Goal: Task Accomplishment & Management: Complete application form

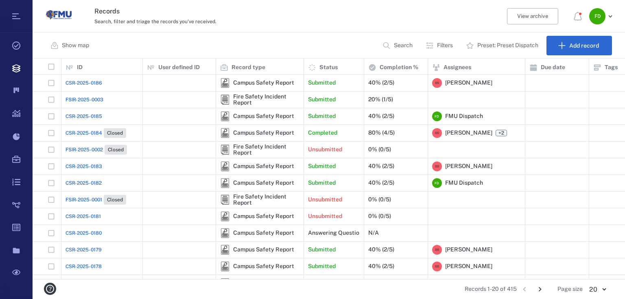
click at [90, 84] on span "CSR-2025-0186" at bounding box center [84, 82] width 37 height 7
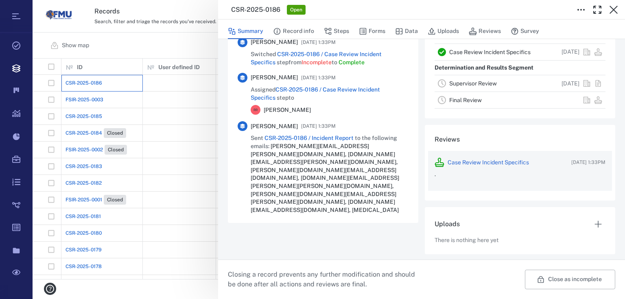
scroll to position [230, 0]
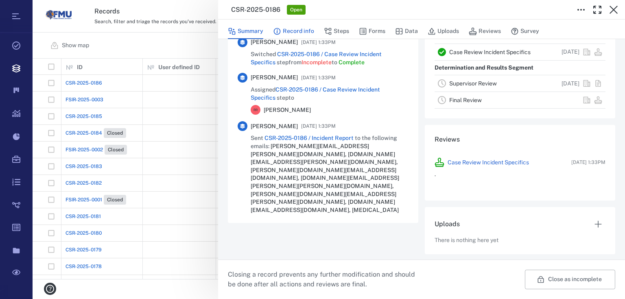
click at [289, 33] on button "Record info" at bounding box center [293, 31] width 41 height 15
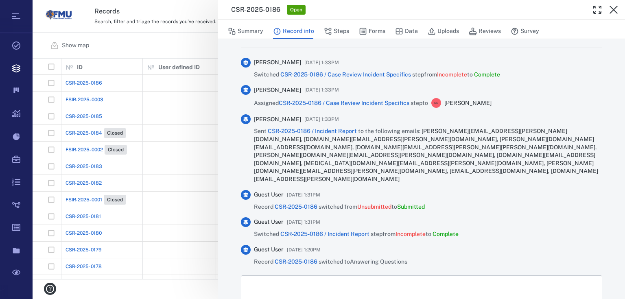
scroll to position [491, 0]
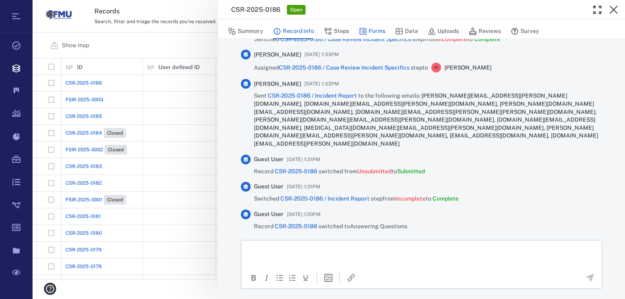
click at [368, 26] on button "Forms" at bounding box center [372, 31] width 26 height 15
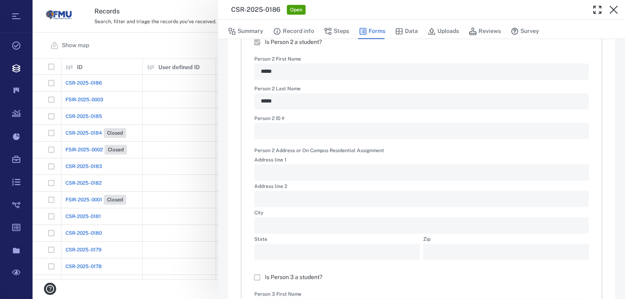
type textarea "*"
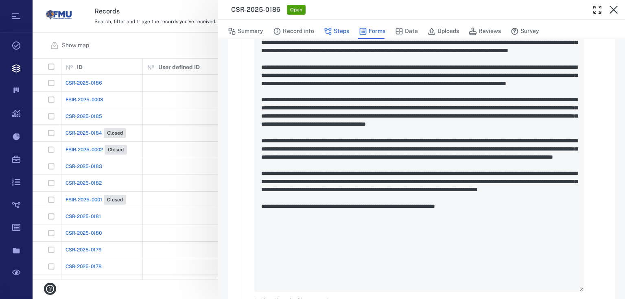
scroll to position [1107, 0]
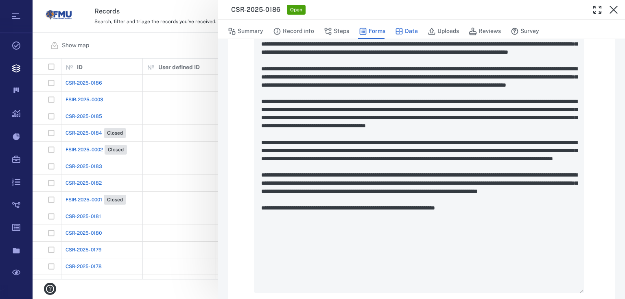
click at [401, 27] on icon "button" at bounding box center [399, 31] width 8 height 8
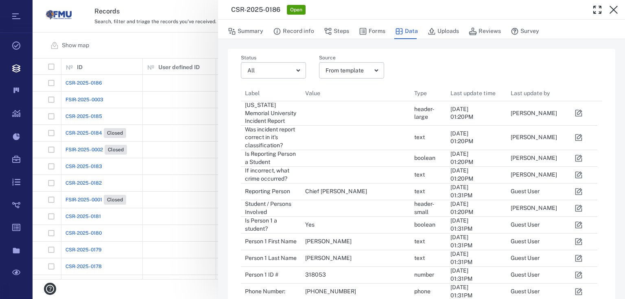
scroll to position [695, 352]
click at [439, 29] on button "Uploads" at bounding box center [443, 31] width 31 height 15
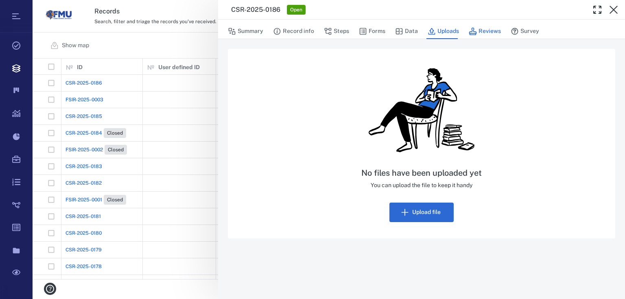
click at [498, 29] on button "Reviews" at bounding box center [485, 31] width 32 height 15
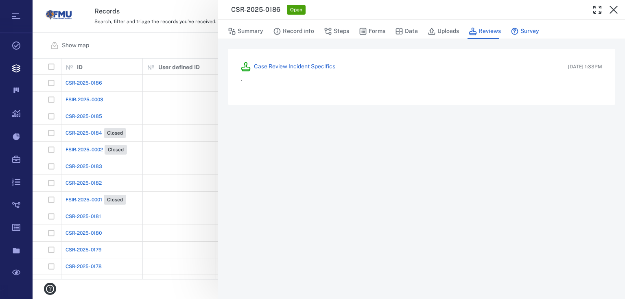
click at [518, 29] on button "Survey" at bounding box center [525, 31] width 28 height 15
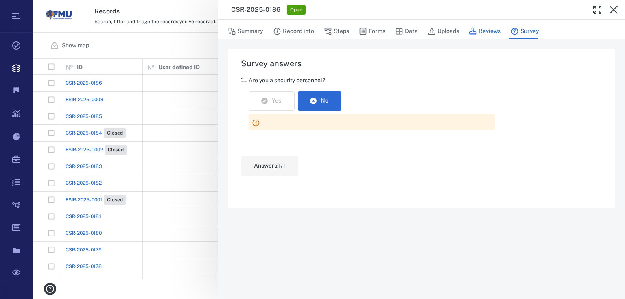
click at [498, 28] on button "Reviews" at bounding box center [485, 31] width 32 height 15
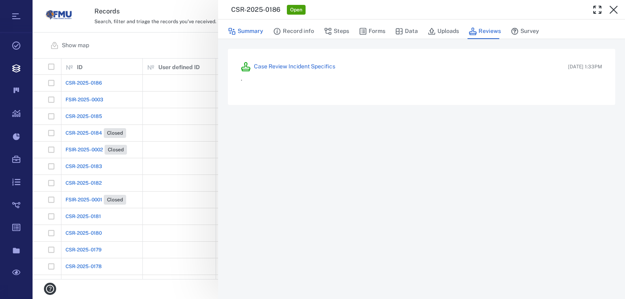
click at [250, 36] on button "Summary" at bounding box center [245, 31] width 35 height 15
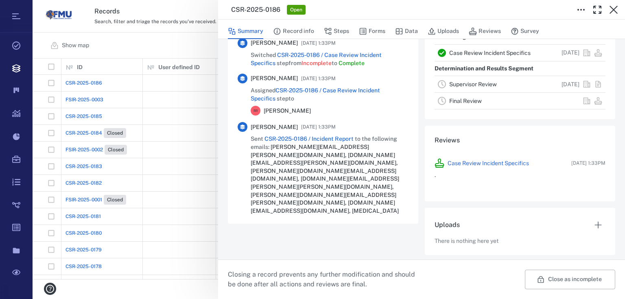
scroll to position [230, 0]
click at [283, 31] on button "Record info" at bounding box center [293, 31] width 41 height 15
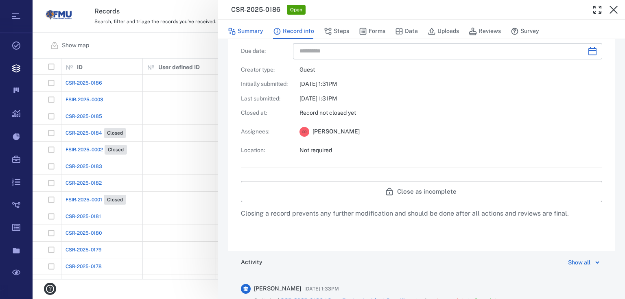
click at [243, 35] on button "Summary" at bounding box center [245, 31] width 35 height 15
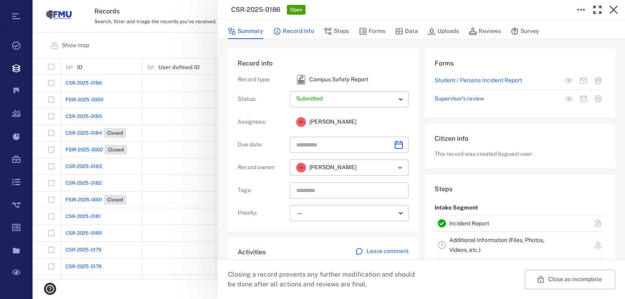
click at [283, 31] on button "Record info" at bounding box center [293, 31] width 41 height 15
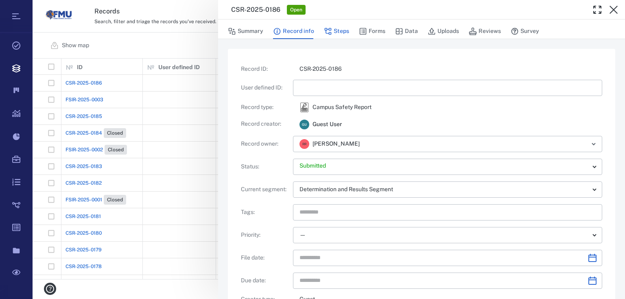
click at [327, 32] on icon "button" at bounding box center [328, 31] width 8 height 8
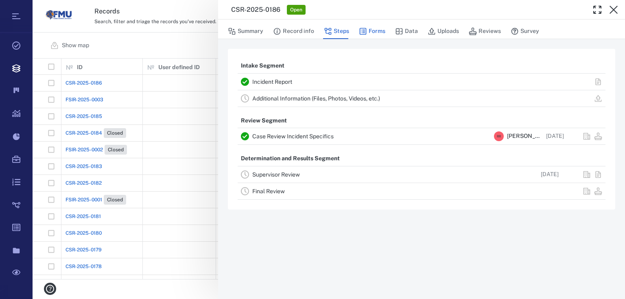
click at [369, 32] on button "Forms" at bounding box center [372, 31] width 26 height 15
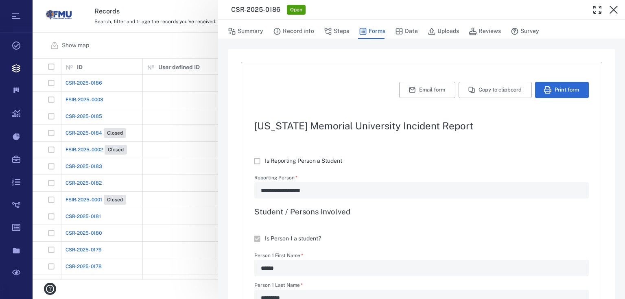
type textarea "*"
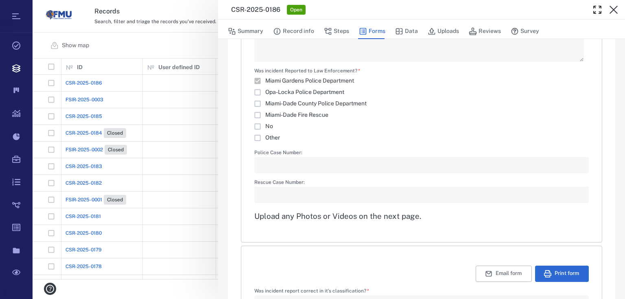
scroll to position [1298, 0]
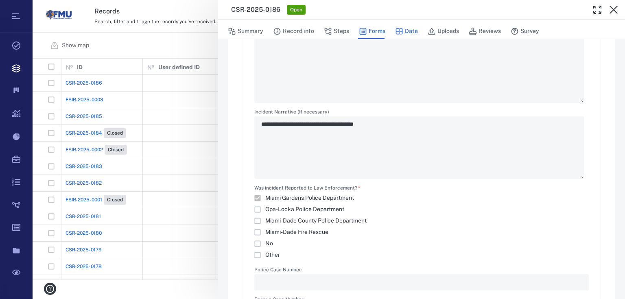
click at [402, 29] on icon "button" at bounding box center [399, 31] width 7 height 6
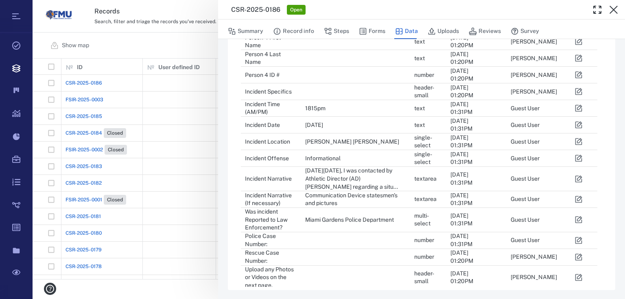
scroll to position [499, 0]
click at [442, 28] on button "Uploads" at bounding box center [443, 31] width 31 height 15
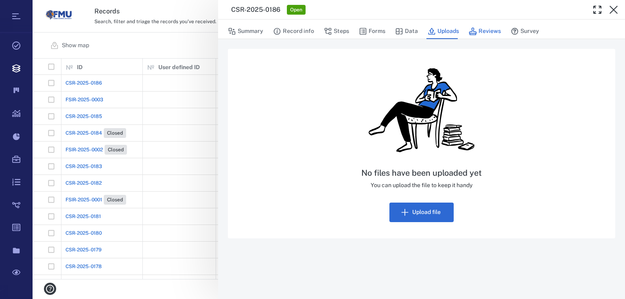
click at [485, 31] on button "Reviews" at bounding box center [485, 31] width 32 height 15
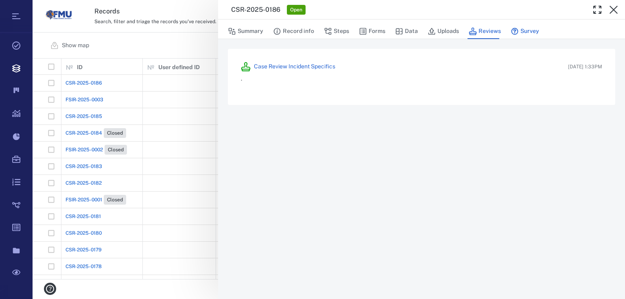
click at [532, 28] on button "Survey" at bounding box center [525, 31] width 28 height 15
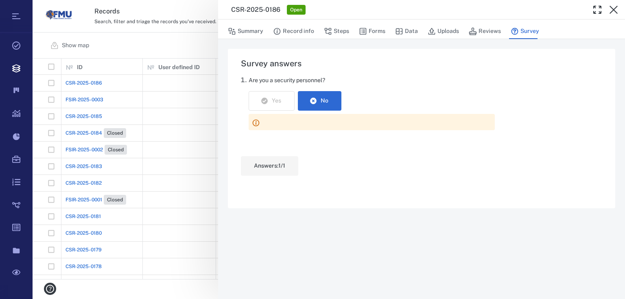
click at [140, 53] on div "CSR-2025-0186 Open Summary Record info Steps Forms Data Uploads Reviews Survey …" at bounding box center [329, 149] width 593 height 299
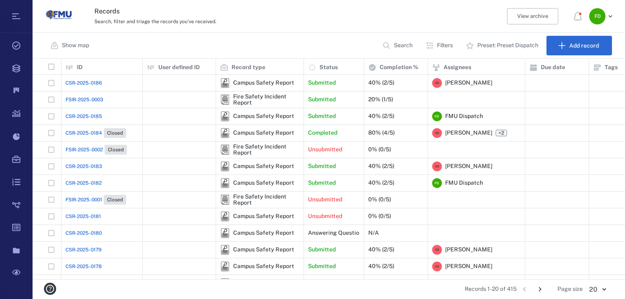
click at [86, 99] on span "FSIR-2025-0003" at bounding box center [85, 99] width 38 height 7
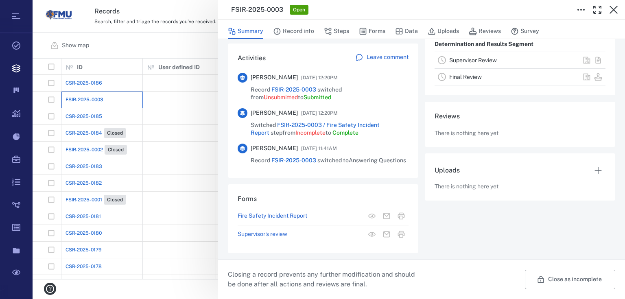
scroll to position [194, 0]
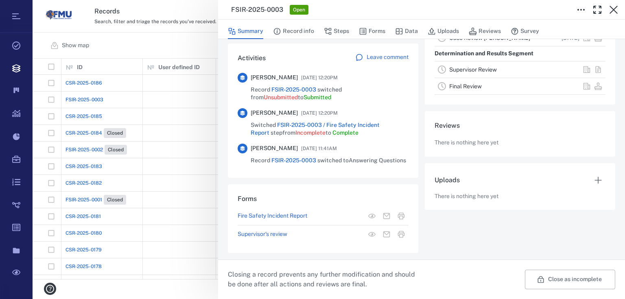
click at [157, 37] on div "FSIR-2025-0003 Open Summary Record info Steps Forms Data Uploads Reviews Survey…" at bounding box center [329, 149] width 593 height 299
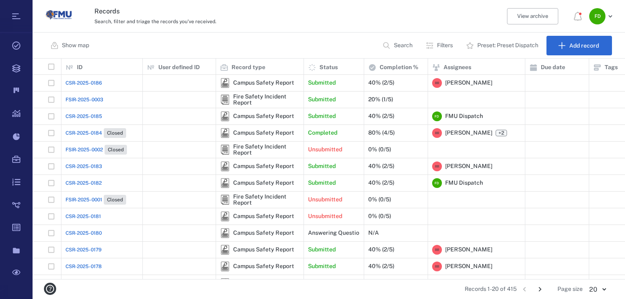
click at [82, 102] on span "FSIR-2025-0003" at bounding box center [85, 99] width 38 height 7
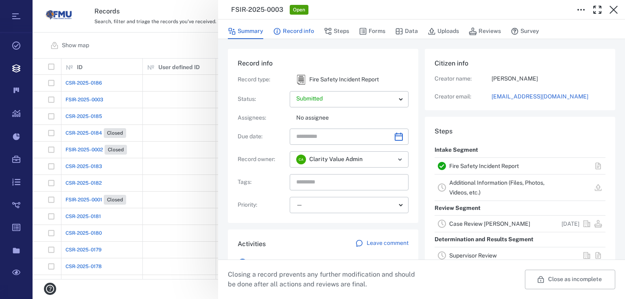
click at [289, 29] on button "Record info" at bounding box center [293, 31] width 41 height 15
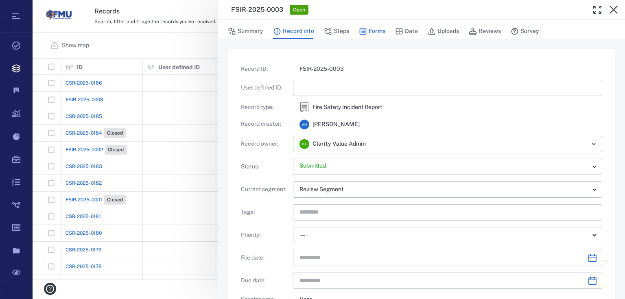
click at [368, 26] on button "Forms" at bounding box center [372, 31] width 26 height 15
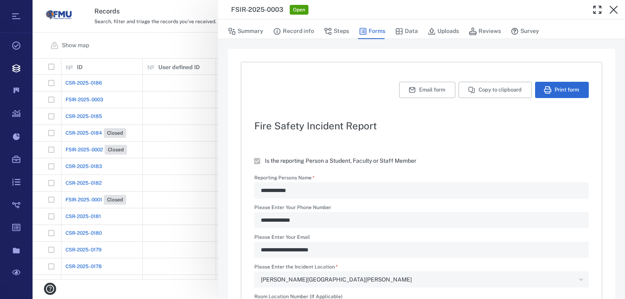
type textarea "*"
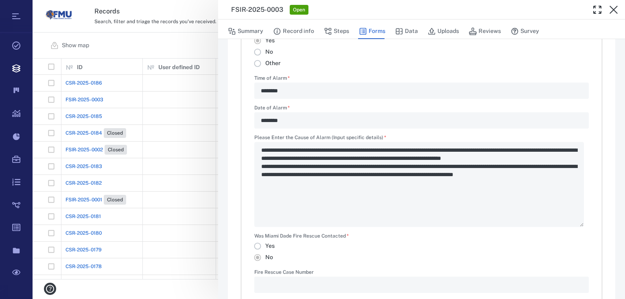
scroll to position [293, 0]
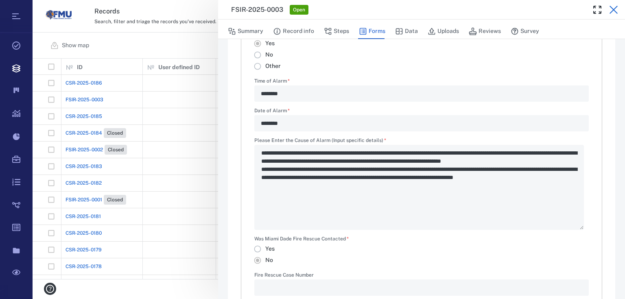
click at [617, 10] on icon "button" at bounding box center [614, 10] width 10 height 10
